Goal: Task Accomplishment & Management: Use online tool/utility

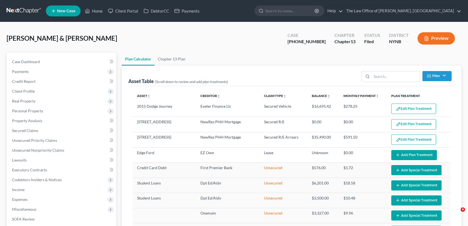
select select "59"
click at [94, 11] on link "Home" at bounding box center [93, 11] width 23 height 10
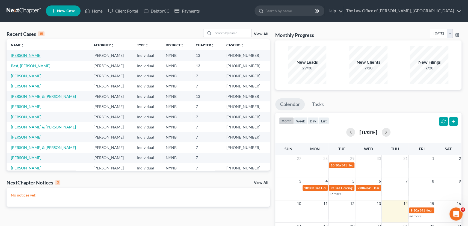
click at [25, 56] on link "[PERSON_NAME]" at bounding box center [26, 55] width 30 height 5
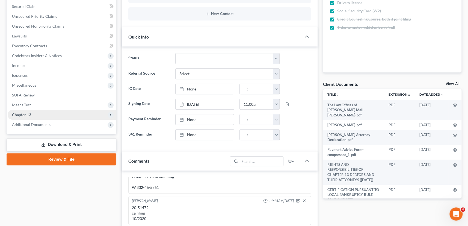
scroll to position [379, 0]
click at [35, 113] on span "Chapter 13" at bounding box center [62, 115] width 109 height 10
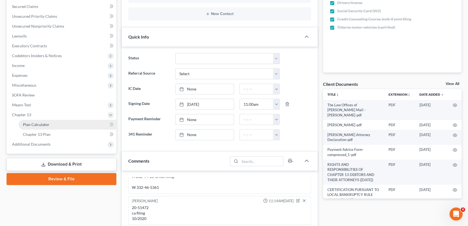
click at [34, 125] on span "Plan Calculator" at bounding box center [36, 124] width 27 height 5
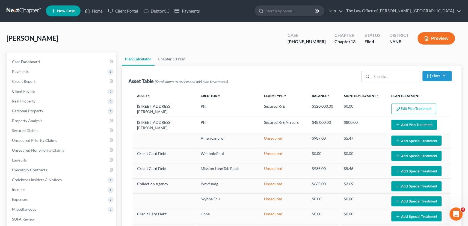
select select "59"
click at [19, 128] on span "Secured Claims" at bounding box center [25, 130] width 26 height 5
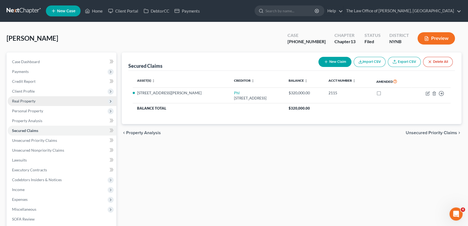
click at [20, 104] on span "Real Property" at bounding box center [62, 101] width 109 height 10
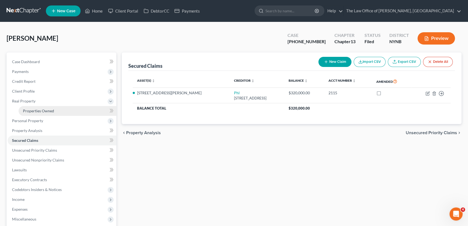
click at [41, 113] on link "Properties Owned" at bounding box center [68, 111] width 98 height 10
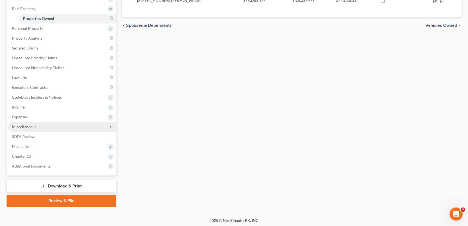
scroll to position [93, 0]
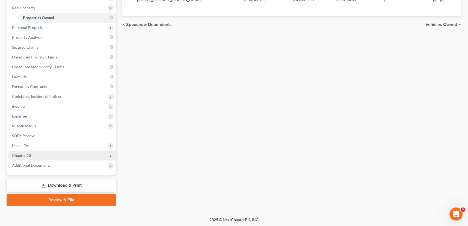
click at [33, 152] on span "Chapter 13" at bounding box center [62, 156] width 109 height 10
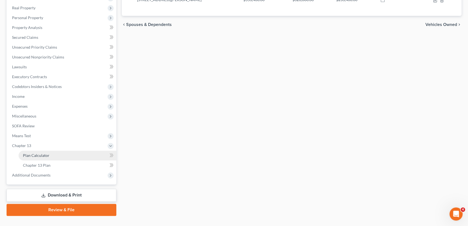
click at [33, 154] on span "Plan Calculator" at bounding box center [36, 155] width 27 height 5
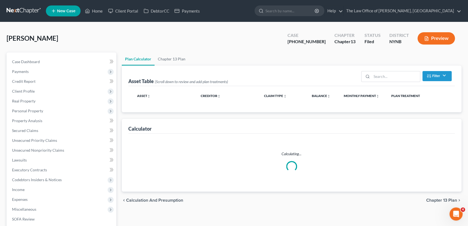
select select "59"
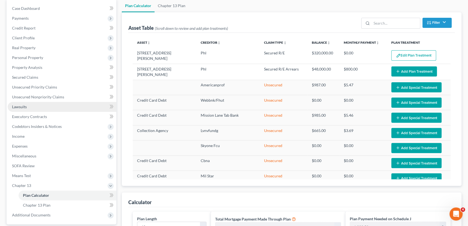
scroll to position [99, 0]
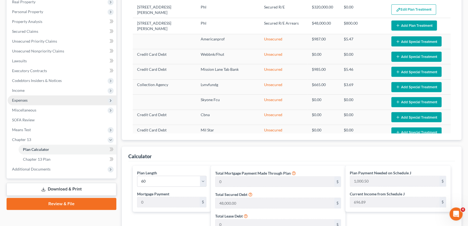
click at [28, 102] on span "Expenses" at bounding box center [62, 100] width 109 height 10
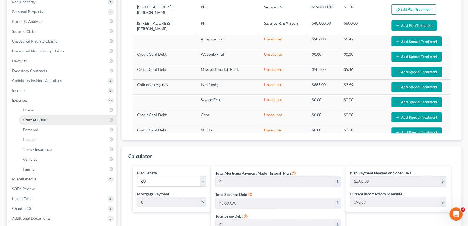
click at [32, 115] on link "Utilities / Bills" at bounding box center [68, 120] width 98 height 10
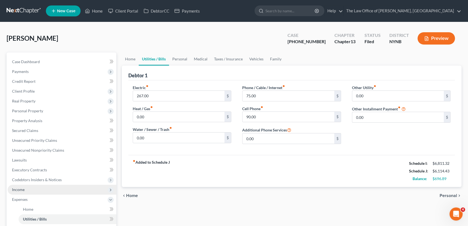
click at [44, 193] on span "Income" at bounding box center [62, 190] width 109 height 10
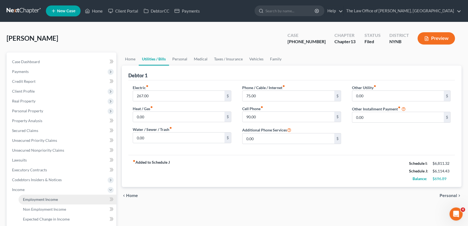
click at [39, 198] on span "Employment Income" at bounding box center [40, 199] width 35 height 5
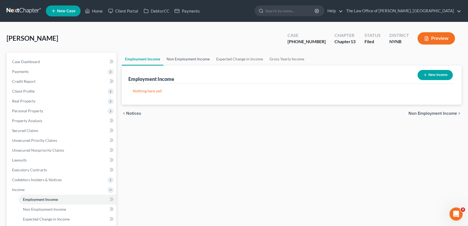
click at [199, 60] on link "Non Employment Income" at bounding box center [188, 58] width 50 height 13
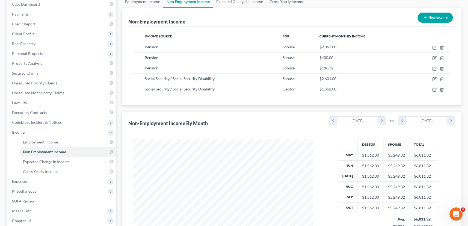
scroll to position [74, 0]
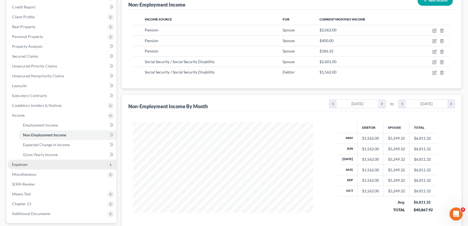
click at [28, 164] on span "Expenses" at bounding box center [62, 165] width 109 height 10
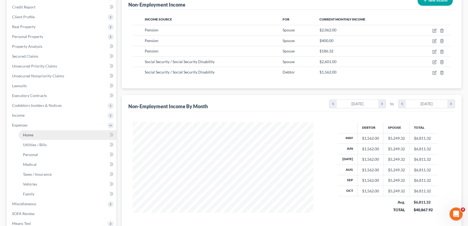
click at [25, 134] on span "Home" at bounding box center [28, 135] width 10 height 5
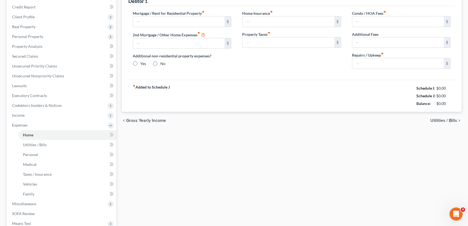
type input "2,957.43"
type input "0.00"
radio input "true"
type input "0.00"
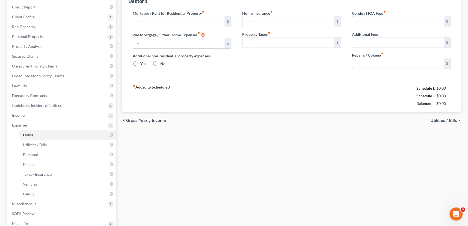
type input "0.00"
type input "100.00"
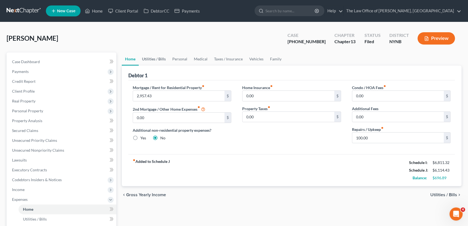
click at [158, 62] on link "Utilities / Bills" at bounding box center [154, 58] width 30 height 13
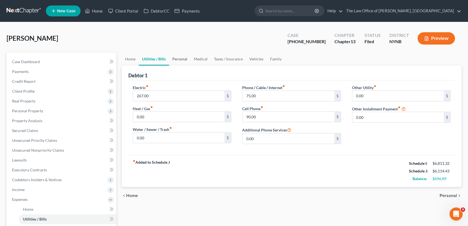
click at [181, 58] on link "Personal" at bounding box center [180, 58] width 22 height 13
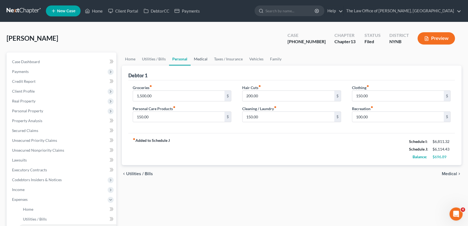
click at [204, 59] on link "Medical" at bounding box center [201, 58] width 20 height 13
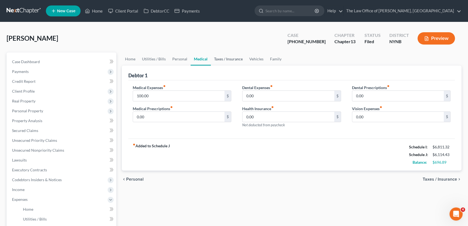
click at [220, 59] on link "Taxes / Insurance" at bounding box center [228, 58] width 35 height 13
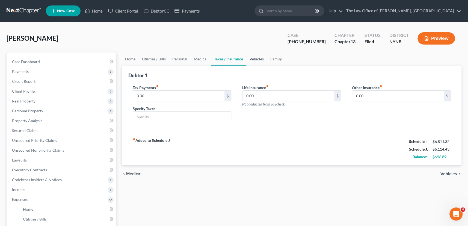
click at [255, 58] on link "Vehicles" at bounding box center [256, 58] width 21 height 13
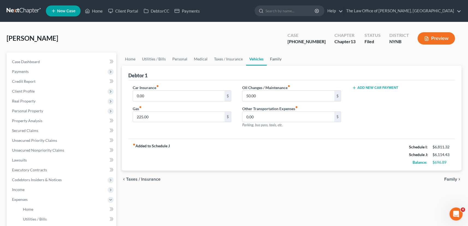
click at [273, 62] on link "Family" at bounding box center [276, 58] width 18 height 13
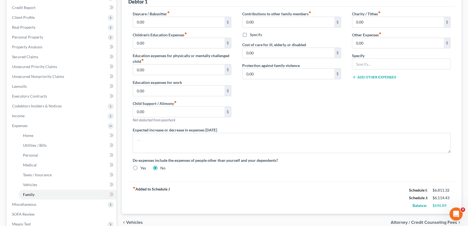
scroll to position [74, 0]
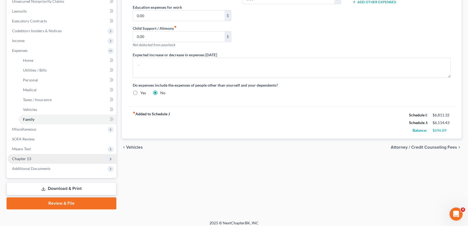
click at [38, 161] on span "Chapter 13" at bounding box center [62, 159] width 109 height 10
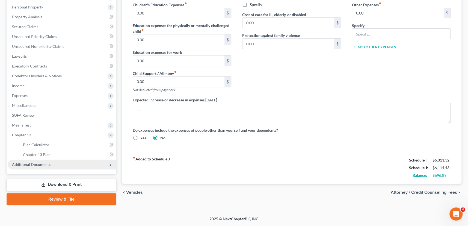
scroll to position [103, 0]
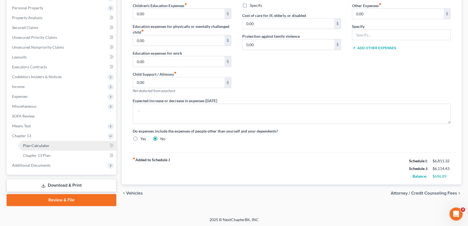
drag, startPoint x: 44, startPoint y: 148, endPoint x: 60, endPoint y: 145, distance: 16.6
click at [44, 148] on link "Plan Calculator" at bounding box center [68, 146] width 98 height 10
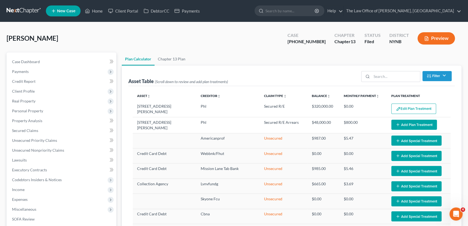
select select "59"
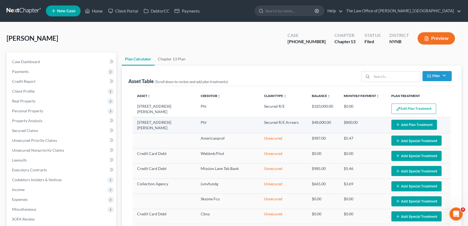
click at [396, 122] on icon "button" at bounding box center [398, 124] width 4 height 4
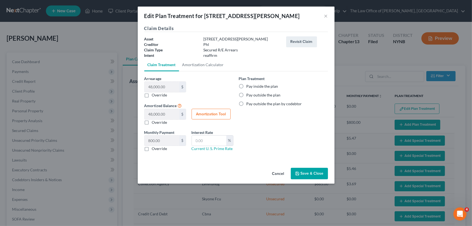
click at [137, 114] on div "Edit Plan Treatment for 5 [PERSON_NAME] Drive × Claim Details Asset 5 [PERSON_N…" at bounding box center [236, 113] width 472 height 226
drag, startPoint x: 143, startPoint y: 121, endPoint x: 158, endPoint y: 118, distance: 15.5
click at [152, 120] on label "Override" at bounding box center [159, 122] width 15 height 5
click at [152, 121] on label "Override" at bounding box center [159, 122] width 15 height 5
click at [154, 121] on input "Override" at bounding box center [156, 122] width 4 height 4
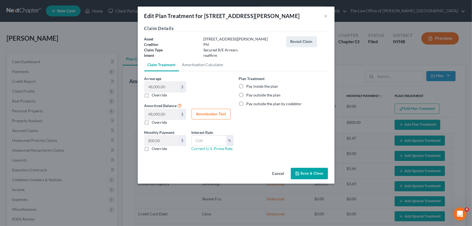
checkbox input "true"
click at [168, 115] on input "text" at bounding box center [162, 114] width 35 height 10
type input "8"
type input "0.13"
type input "80"
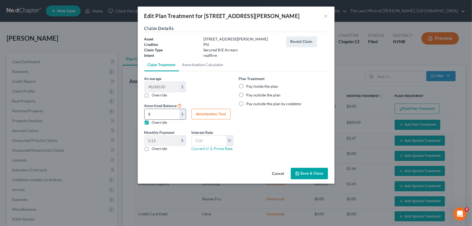
type input "1.33"
type input "800"
type input "13.33"
type input "8000"
type input "133.33"
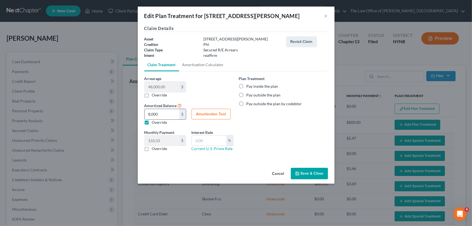
type input "8,0000"
type input "1,333.33"
type input "80,000"
click at [314, 175] on button "Save & Close" at bounding box center [309, 173] width 37 height 11
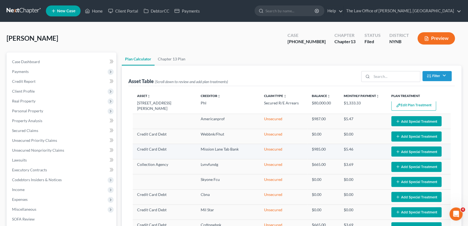
scroll to position [40, 0]
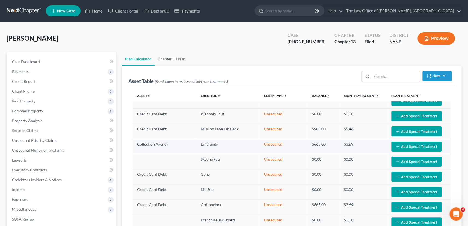
select select "59"
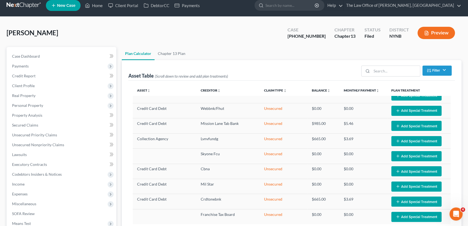
scroll to position [0, 0]
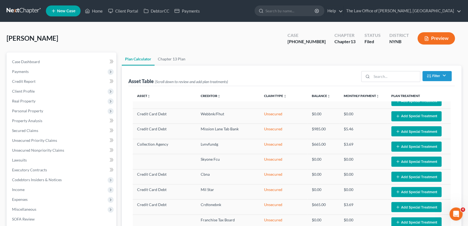
click at [236, 43] on div "[PERSON_NAME] Upgraded Case [PHONE_NUMBER] Chapter Chapter 13 Status Filed Dist…" at bounding box center [234, 41] width 455 height 24
